Goal: Task Accomplishment & Management: Complete application form

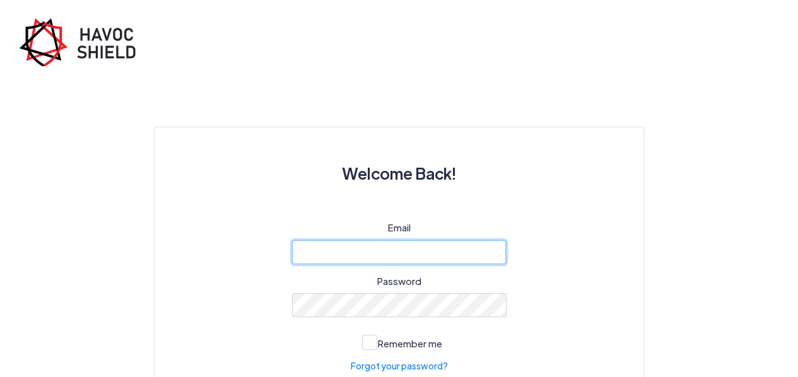
type input "[EMAIL_ADDRESS][DOMAIN_NAME]"
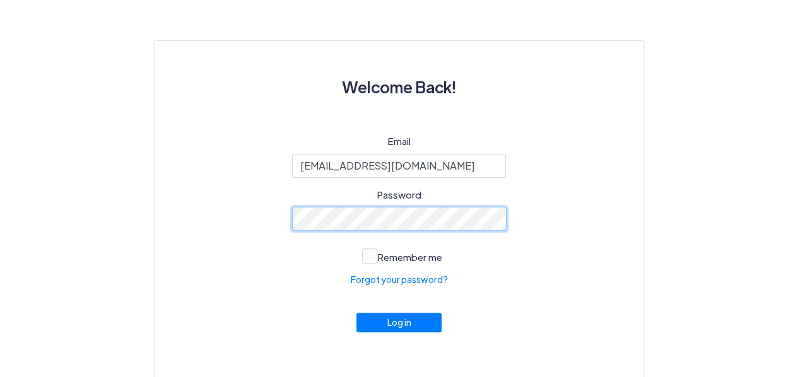
scroll to position [98, 0]
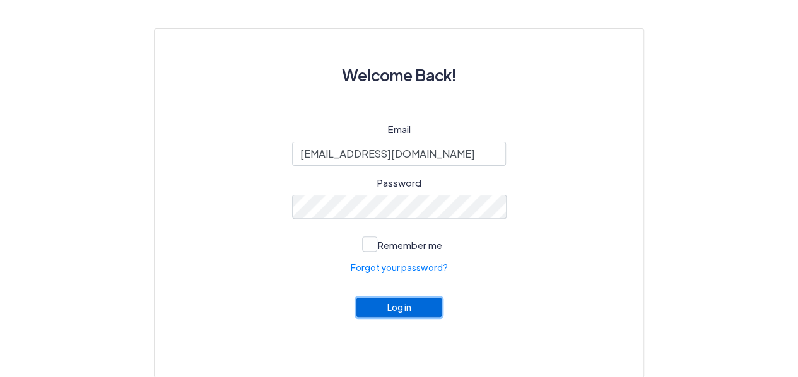
click at [394, 304] on button "Log in" at bounding box center [399, 308] width 86 height 20
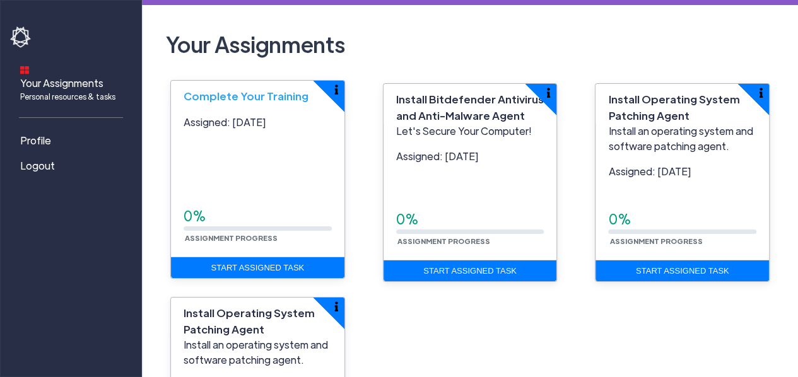
click at [241, 93] on span "Complete Your Training" at bounding box center [246, 96] width 125 height 14
click at [245, 162] on div "Assigned: [DATE] 0% Assignment Progress" at bounding box center [258, 181] width 174 height 152
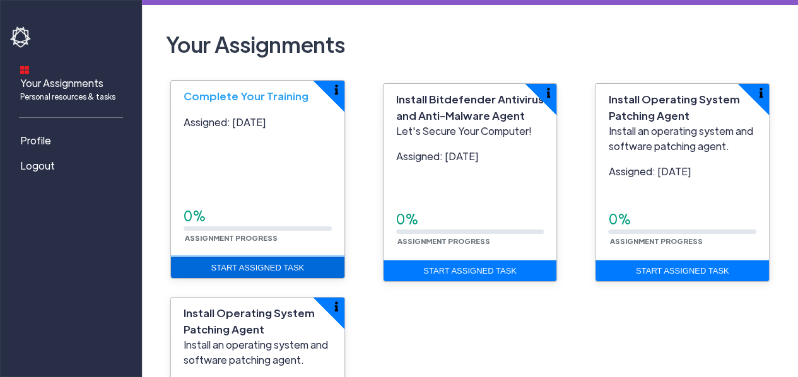
click at [266, 263] on link "Start Assigned Task" at bounding box center [258, 267] width 174 height 21
click at [271, 267] on link "Start Assigned Task" at bounding box center [258, 267] width 174 height 21
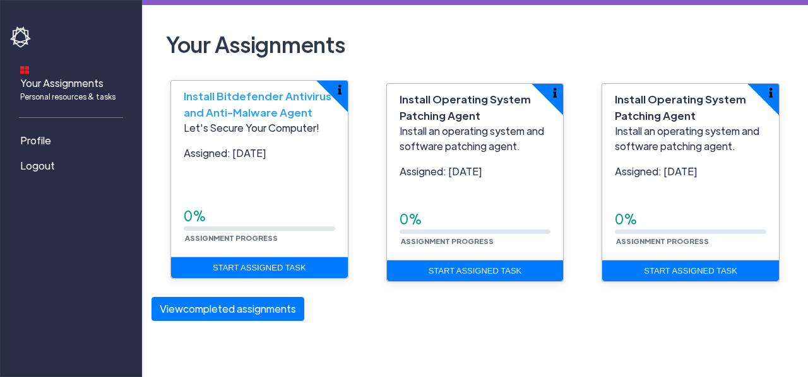
click at [219, 110] on span "Install Bitdefender Antivirus and Anti-Malware Agent" at bounding box center [258, 104] width 148 height 30
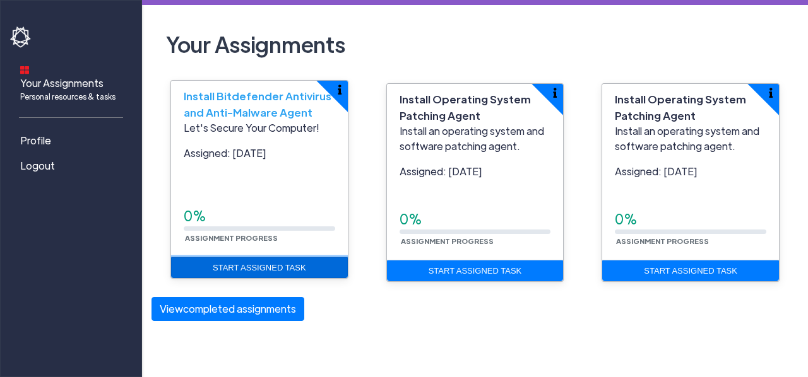
click at [269, 271] on link "Start Assigned Task" at bounding box center [259, 267] width 177 height 21
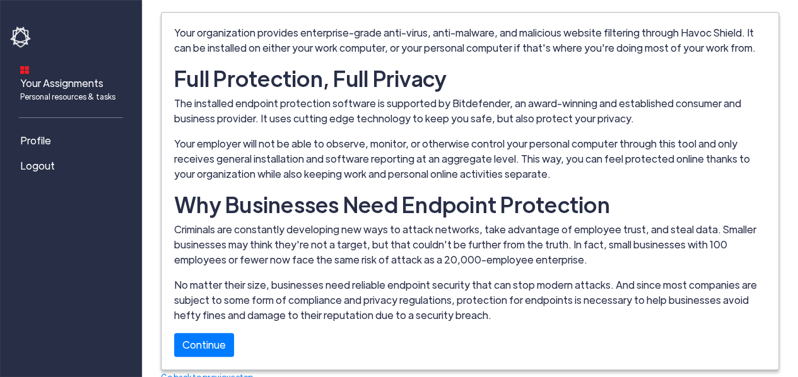
scroll to position [112, 0]
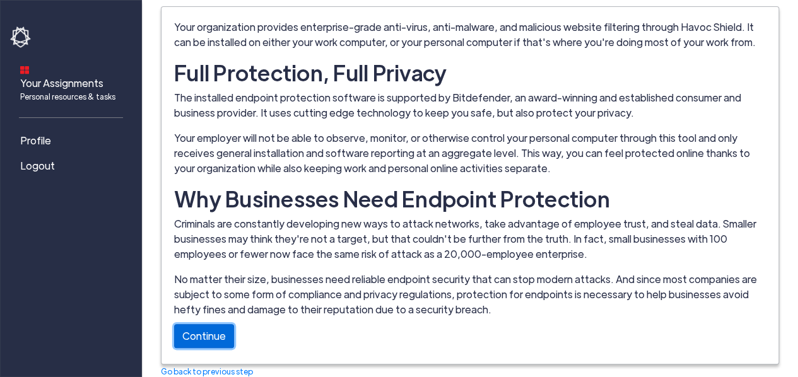
click at [207, 336] on link "Continue" at bounding box center [204, 336] width 60 height 24
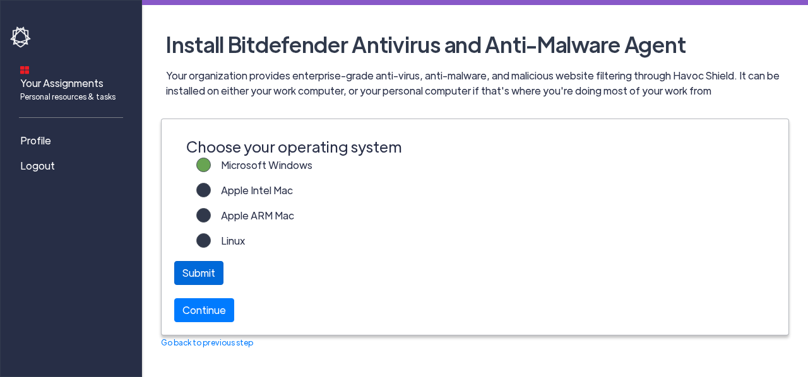
click at [208, 269] on div "Submit" at bounding box center [198, 273] width 49 height 24
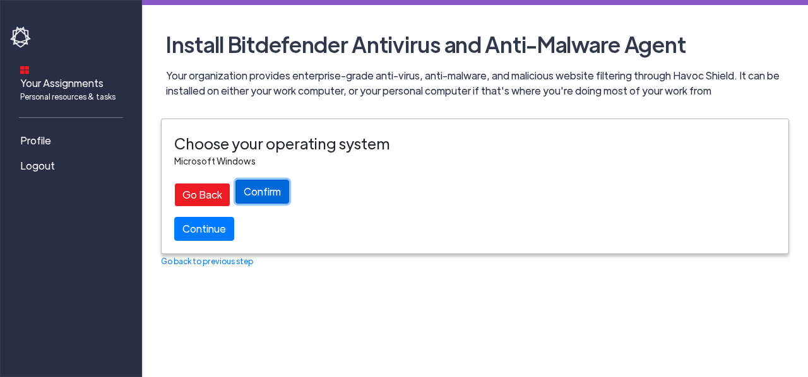
click at [265, 190] on button "Confirm" at bounding box center [262, 192] width 54 height 24
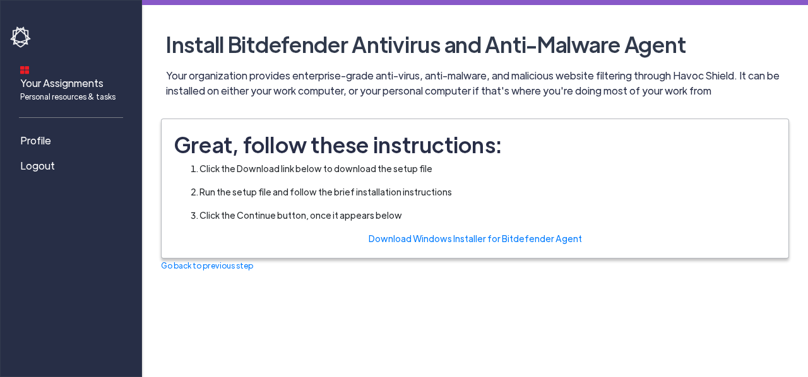
click at [511, 230] on div "Great, follow these instructions: Click the Download link below to download the…" at bounding box center [475, 188] width 627 height 139
click at [508, 238] on link "Download Windows Installer for Bitdefender Agent" at bounding box center [474, 238] width 213 height 11
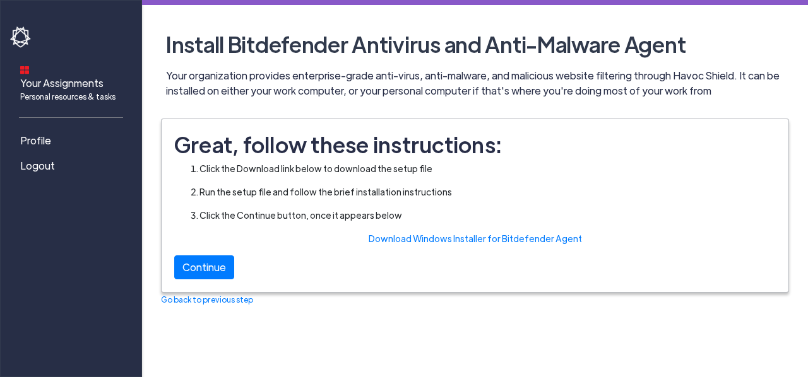
click at [270, 269] on div "Great, follow these instructions: Click the Download link below to download the…" at bounding box center [475, 205] width 627 height 173
click at [218, 265] on link "Continue" at bounding box center [204, 264] width 60 height 24
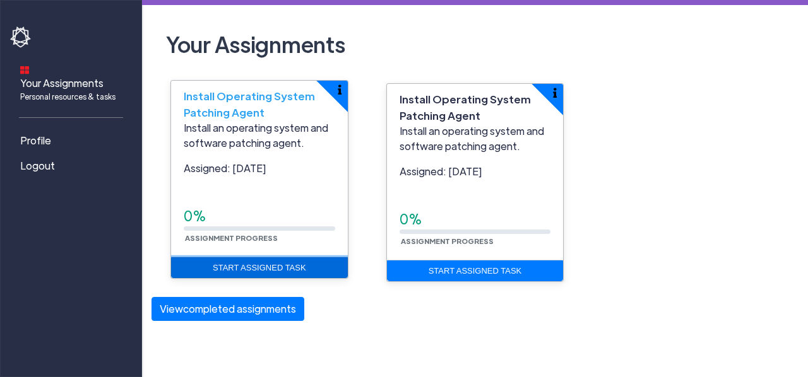
click at [254, 268] on link "Start Assigned Task" at bounding box center [259, 267] width 177 height 21
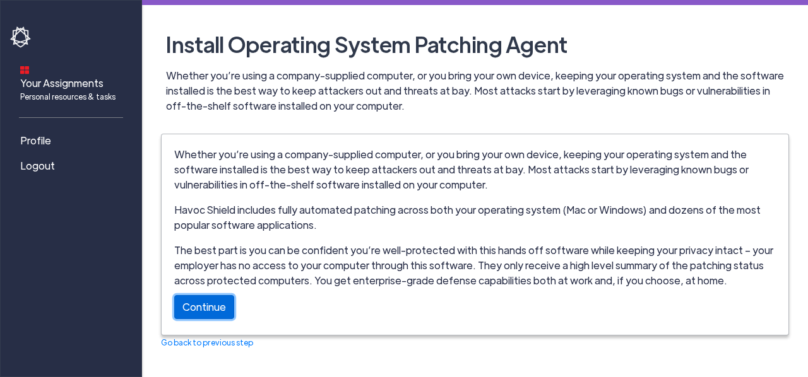
click at [211, 309] on link "Continue" at bounding box center [204, 307] width 60 height 24
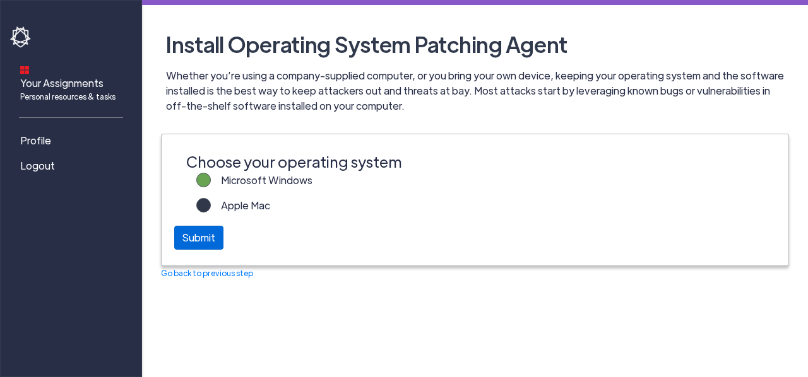
click at [204, 243] on div "Submit" at bounding box center [198, 238] width 49 height 24
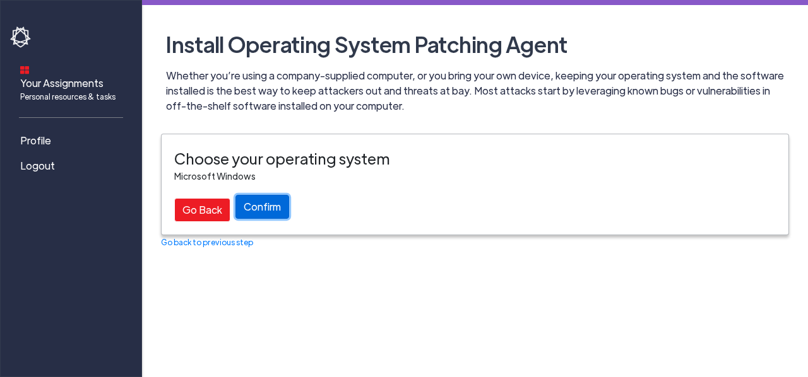
click at [276, 206] on button "Confirm" at bounding box center [262, 207] width 54 height 24
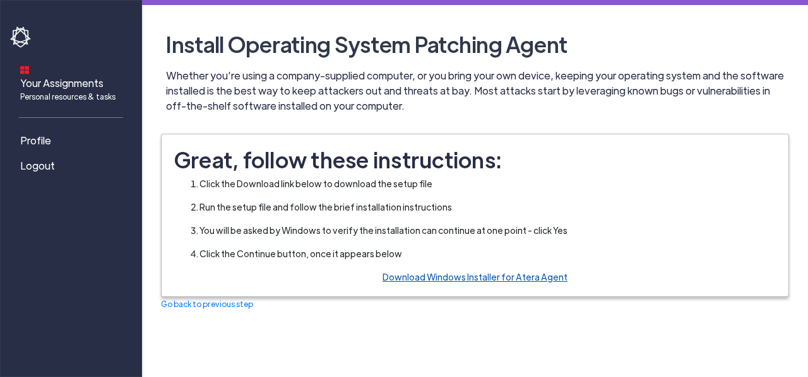
click at [474, 275] on link "Download Windows Installer for Atera Agent" at bounding box center [474, 276] width 185 height 11
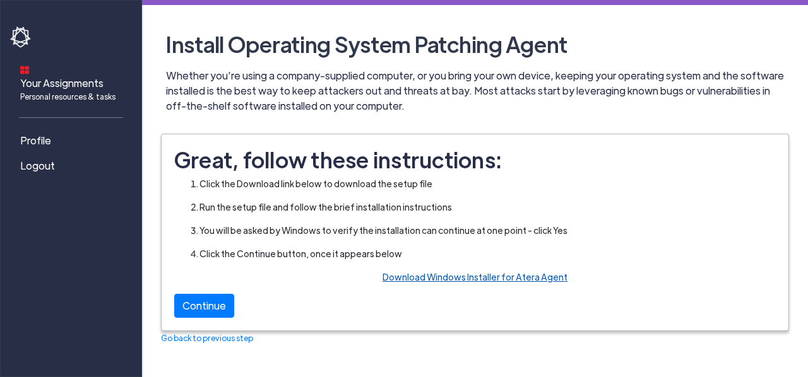
click at [469, 279] on link "Download Windows Installer for Atera Agent" at bounding box center [474, 276] width 185 height 11
click at [208, 300] on link "Continue" at bounding box center [204, 303] width 60 height 24
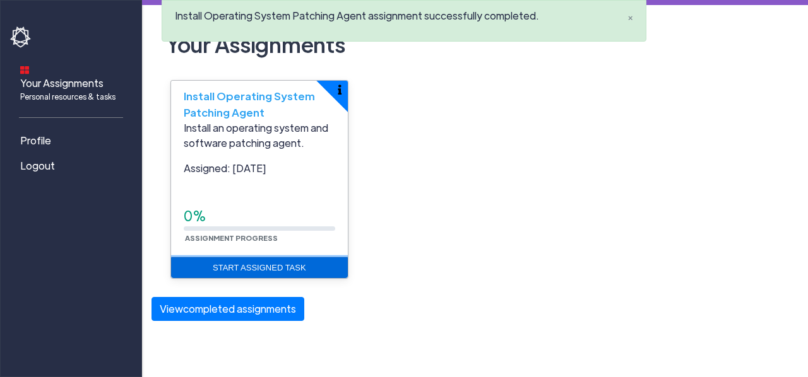
click at [246, 260] on link "Start Assigned Task" at bounding box center [259, 267] width 177 height 21
click at [276, 268] on link "Start Assigned Task" at bounding box center [259, 267] width 177 height 21
click at [245, 263] on link "Start Assigned Task" at bounding box center [259, 267] width 177 height 21
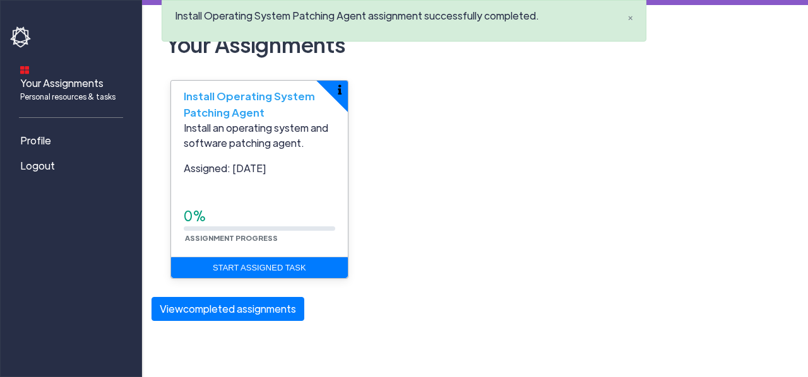
click at [242, 105] on span "Install Operating System Patching Agent" at bounding box center [249, 104] width 131 height 30
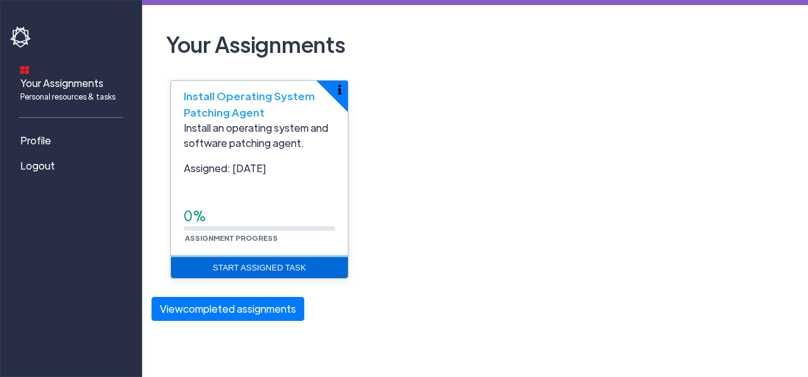
click at [269, 258] on link "Start Assigned Task" at bounding box center [259, 267] width 177 height 21
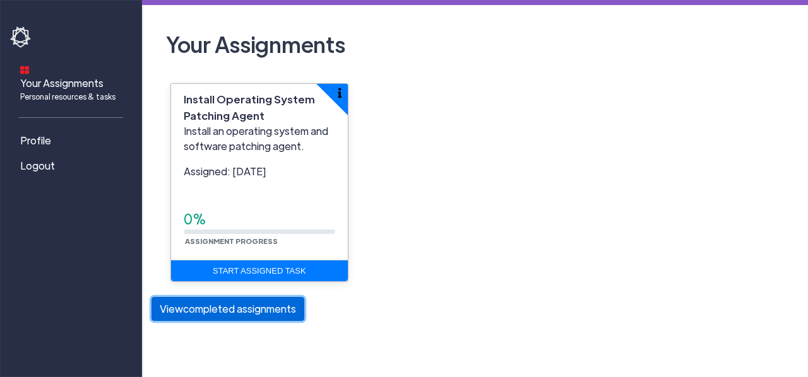
click at [247, 302] on button "View completed assignments" at bounding box center [227, 309] width 153 height 24
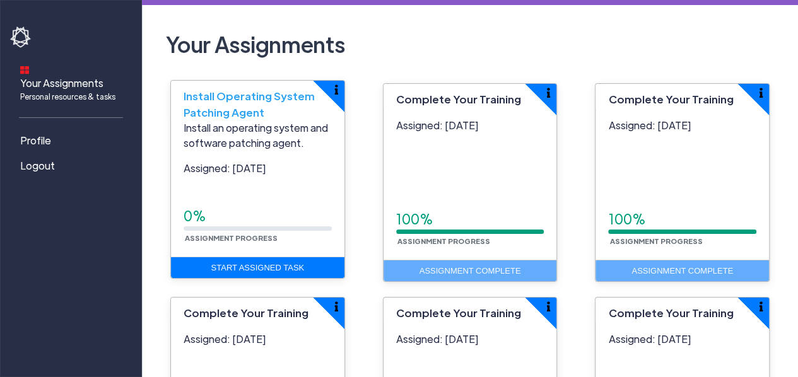
click at [246, 105] on span "Install Operating System Patching Agent" at bounding box center [249, 104] width 131 height 30
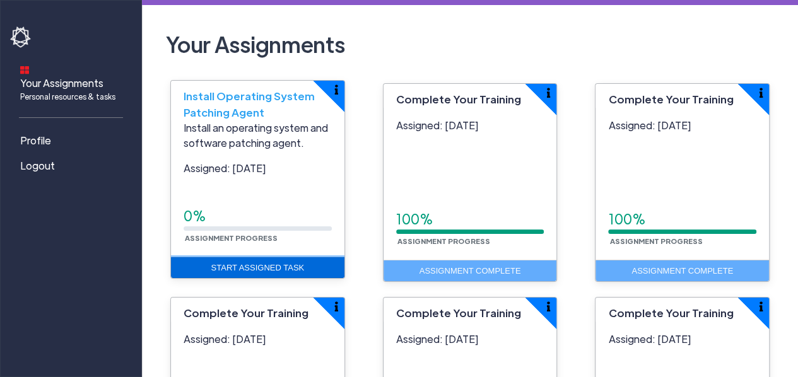
click at [270, 269] on link "Start Assigned Task" at bounding box center [258, 267] width 174 height 21
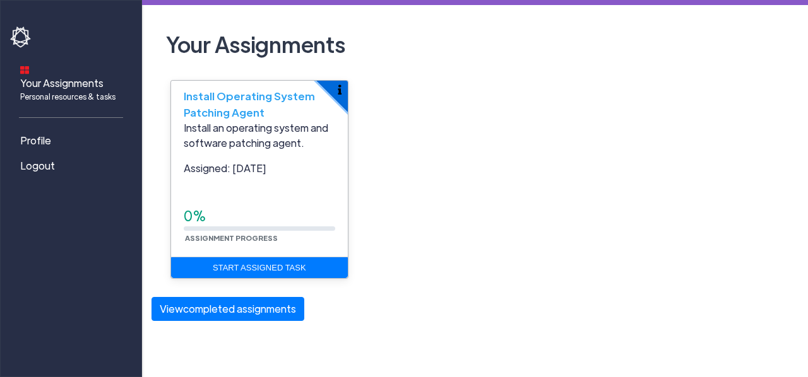
click at [336, 92] on button "button" at bounding box center [347, 81] width 62 height 62
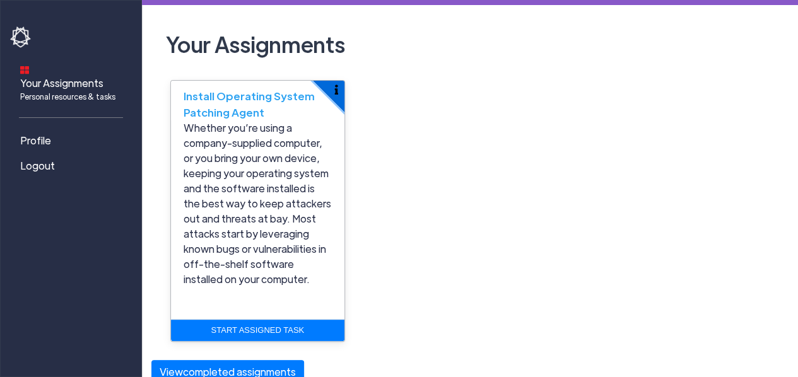
click at [336, 92] on img "button" at bounding box center [336, 90] width 4 height 10
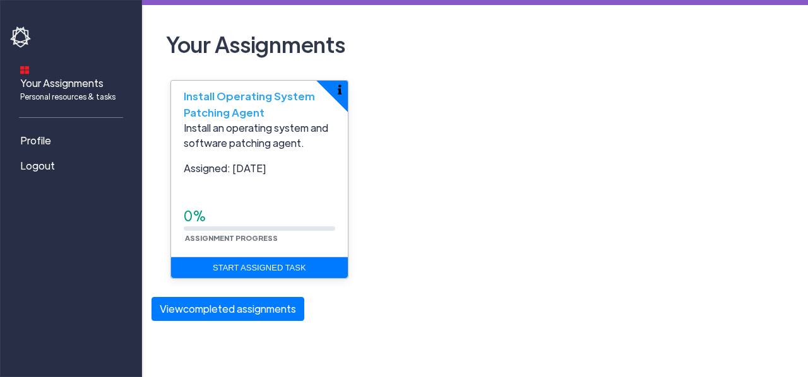
click at [227, 101] on span "Install Operating System Patching Agent" at bounding box center [249, 104] width 131 height 30
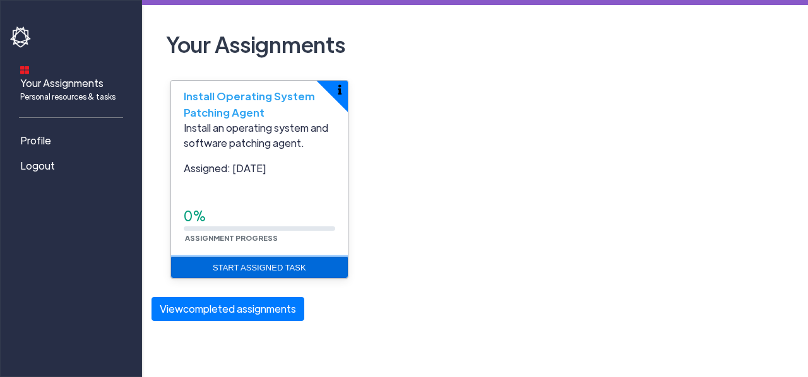
click at [254, 268] on link "Start Assigned Task" at bounding box center [259, 267] width 177 height 21
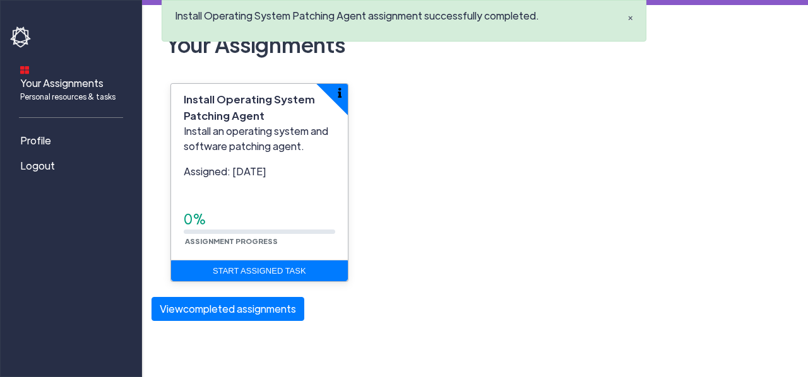
click at [630, 20] on span "×" at bounding box center [630, 17] width 6 height 13
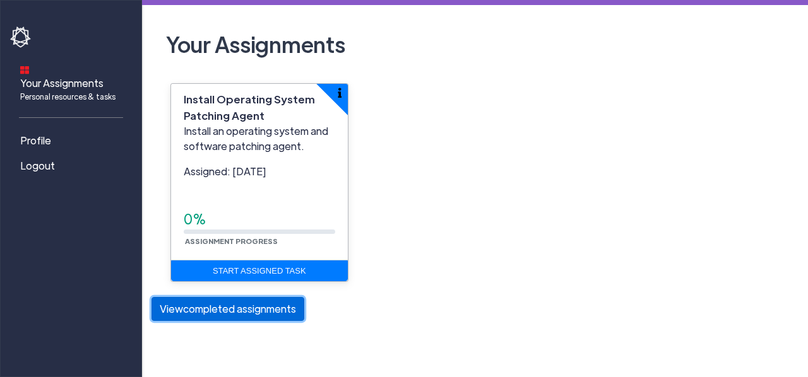
click at [256, 319] on button "View completed assignments" at bounding box center [227, 309] width 153 height 24
